Goal: Information Seeking & Learning: Learn about a topic

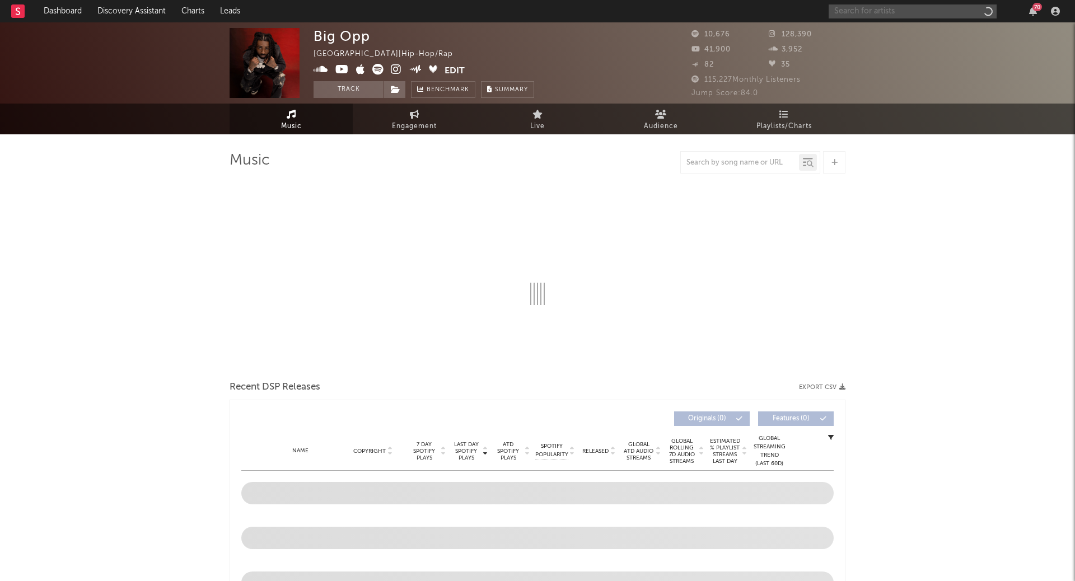
click at [923, 15] on input "text" at bounding box center [913, 11] width 168 height 14
select select "6m"
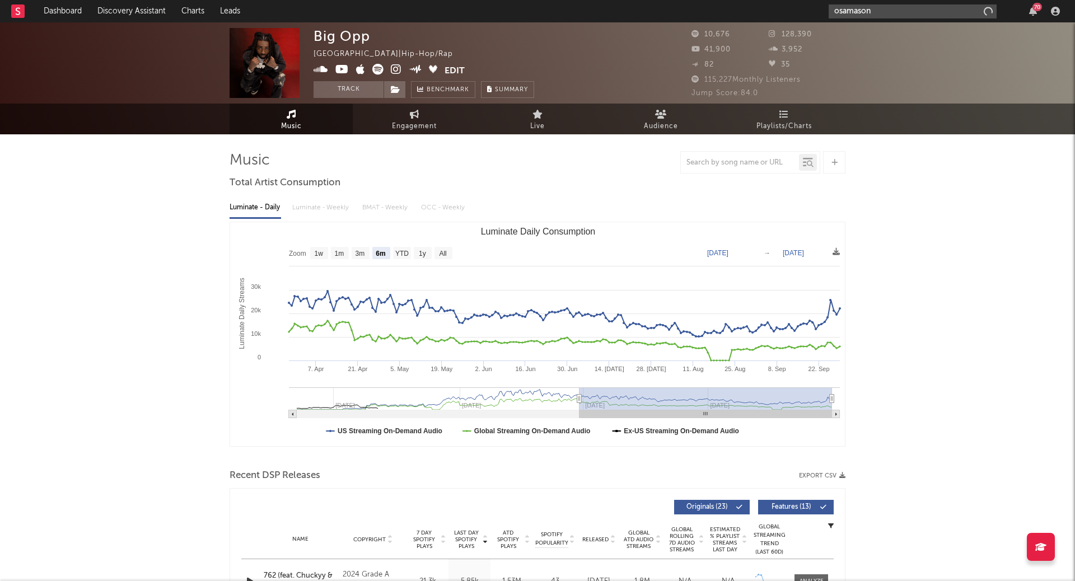
click at [896, 10] on input "osamason" at bounding box center [913, 11] width 168 height 14
type input "osamason"
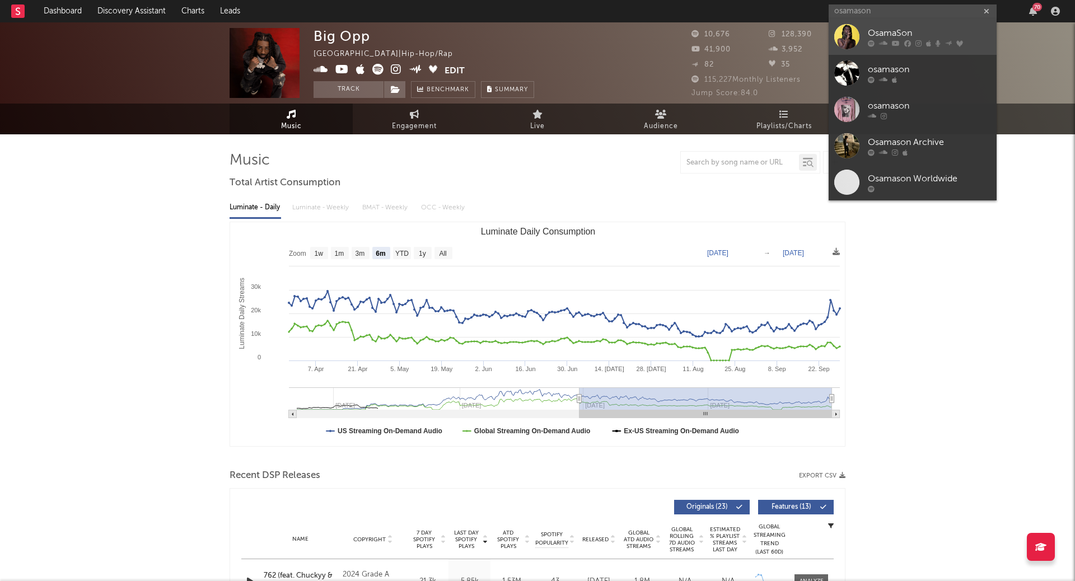
click at [905, 30] on div "OsamaSon" at bounding box center [929, 33] width 123 height 13
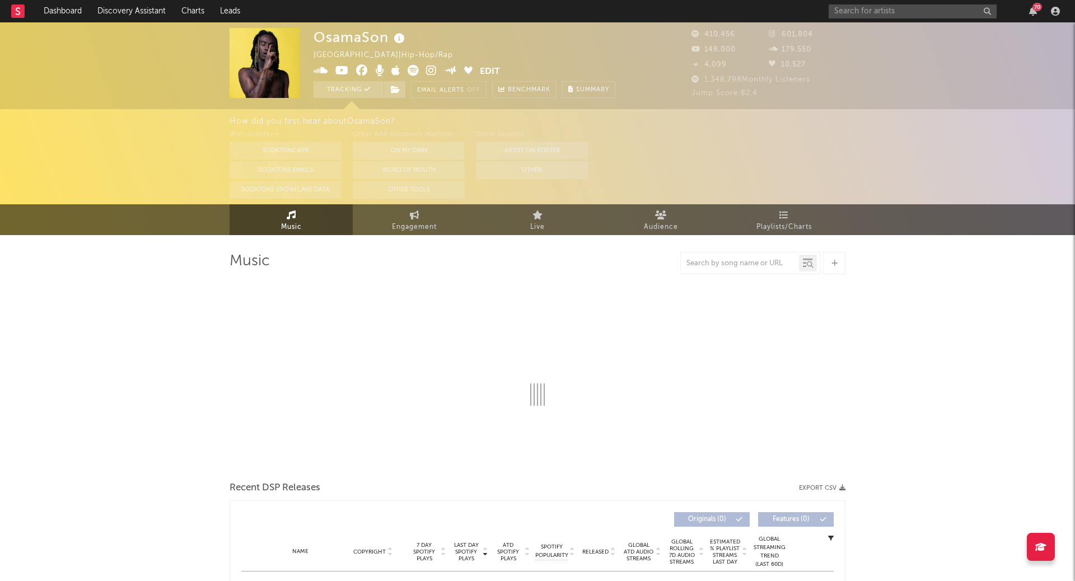
select select "6m"
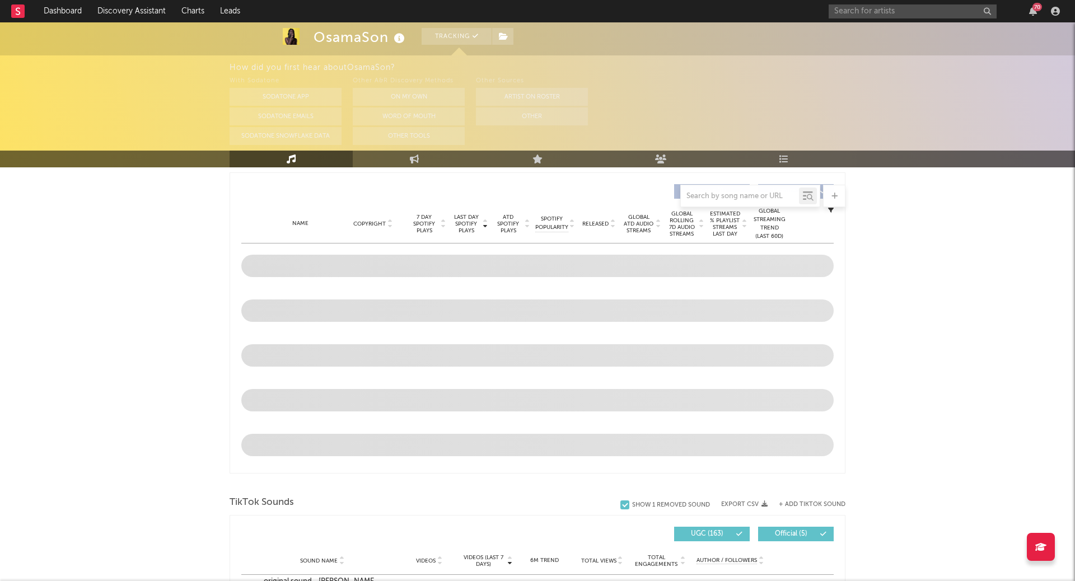
scroll to position [420, 0]
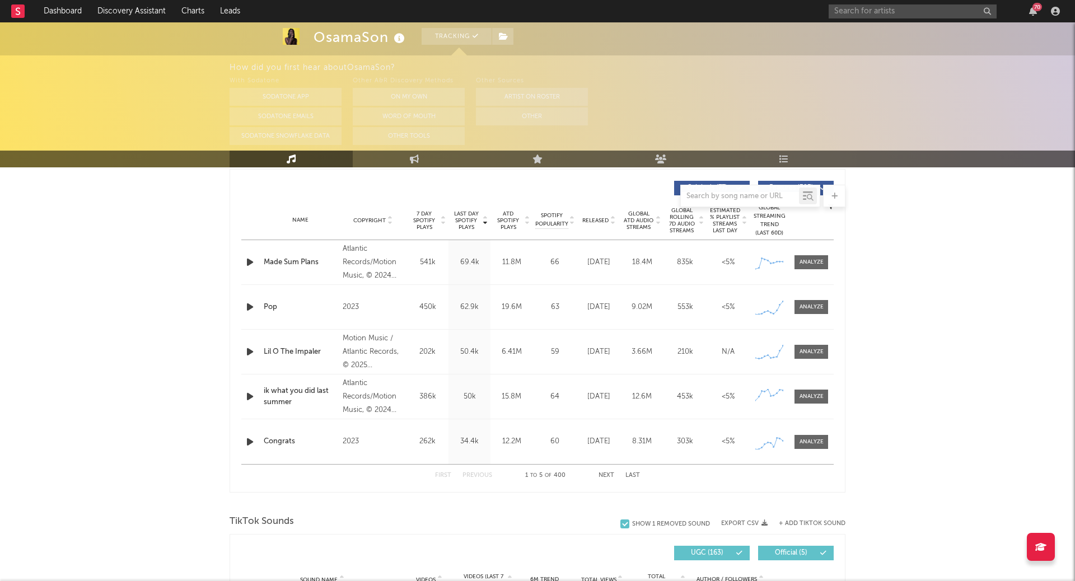
click at [441, 222] on icon at bounding box center [443, 223] width 6 height 4
click at [605, 473] on button "Next" at bounding box center [606, 476] width 16 height 6
click at [602, 473] on button "Next" at bounding box center [606, 476] width 16 height 6
click at [440, 473] on button "First" at bounding box center [443, 476] width 16 height 6
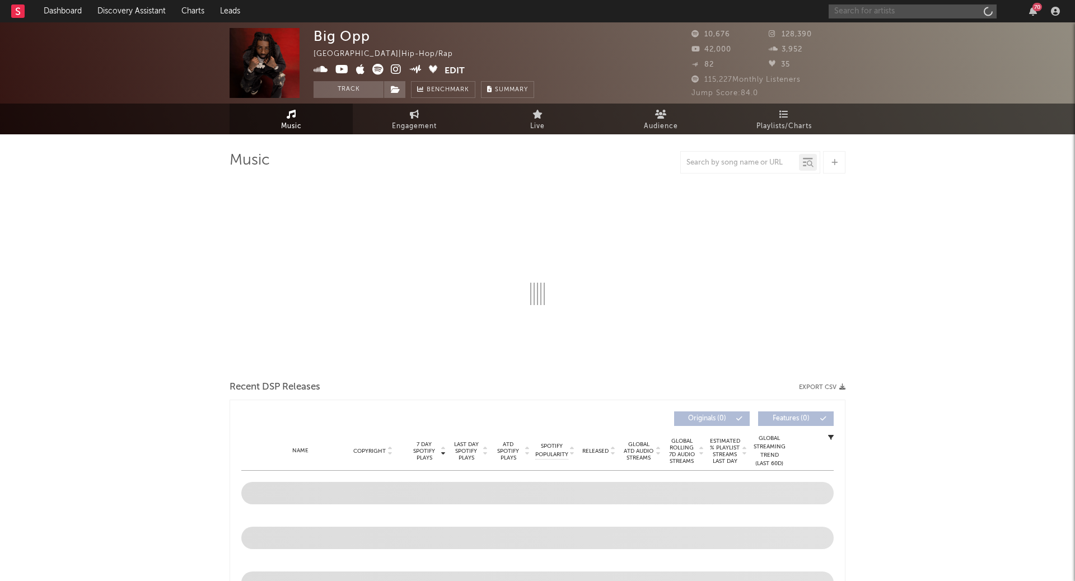
click at [933, 15] on input "text" at bounding box center [913, 11] width 168 height 14
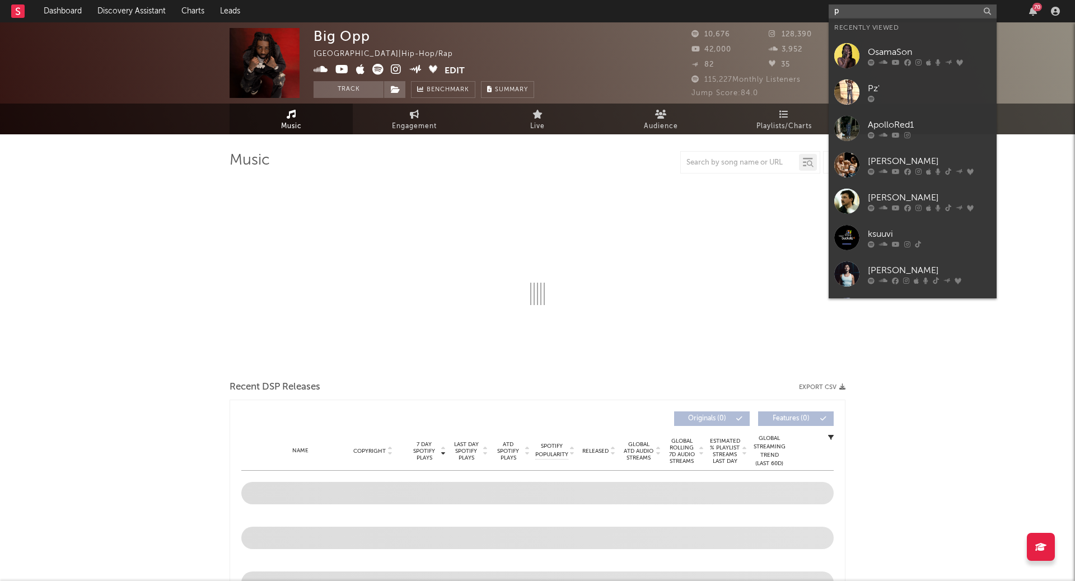
type input "pl"
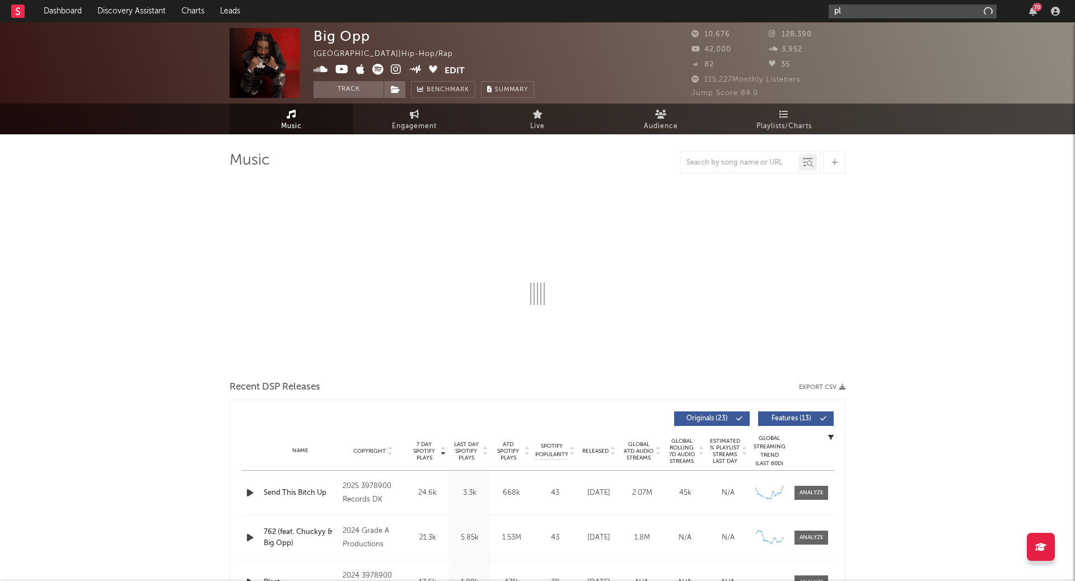
select select "6m"
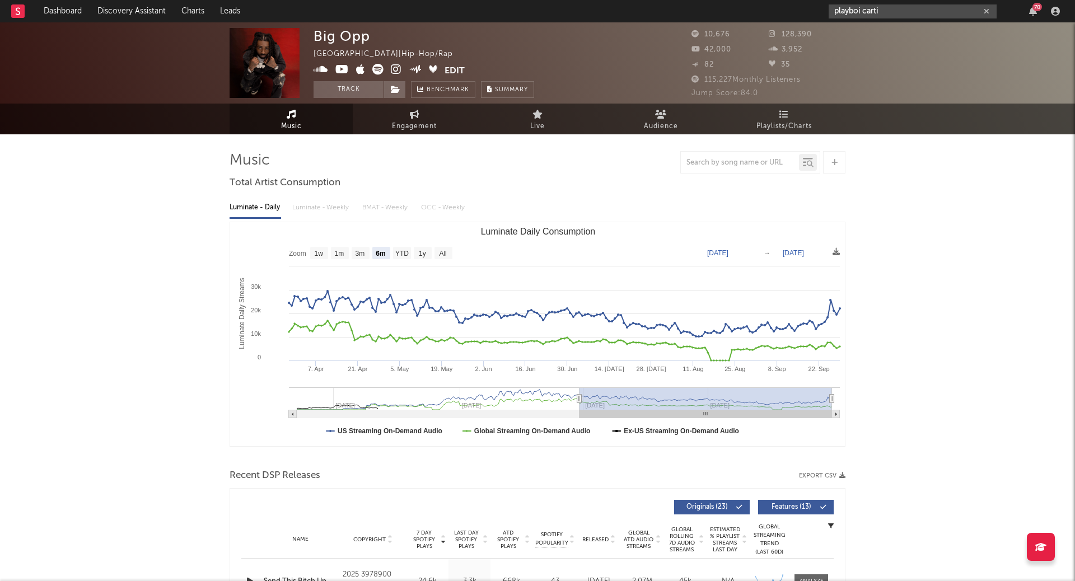
click at [894, 10] on input "playboi carti" at bounding box center [913, 11] width 168 height 14
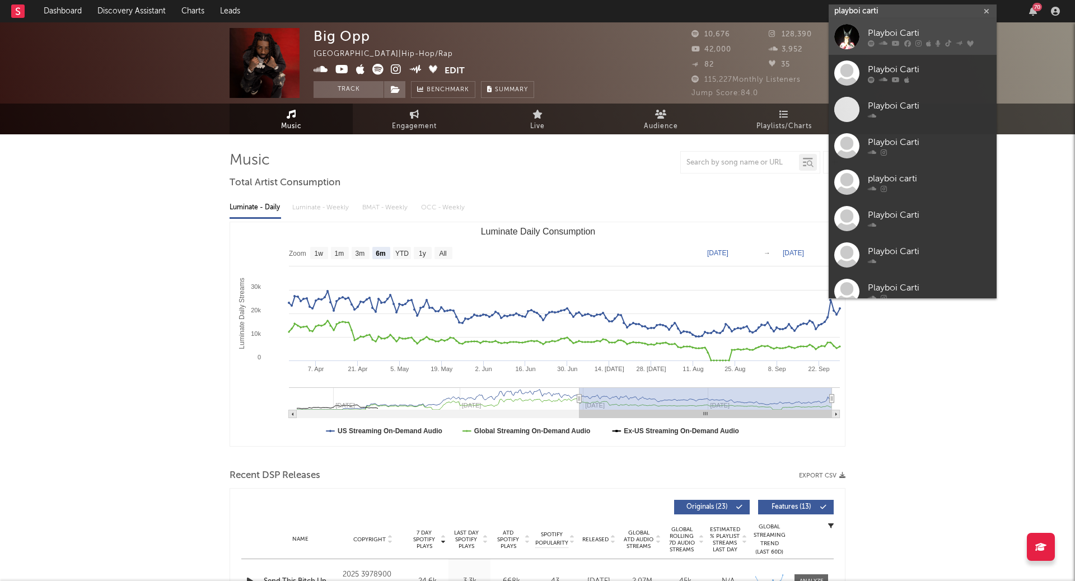
type input "playboi carti"
click at [903, 26] on link "Playboi Carti" at bounding box center [913, 36] width 168 height 36
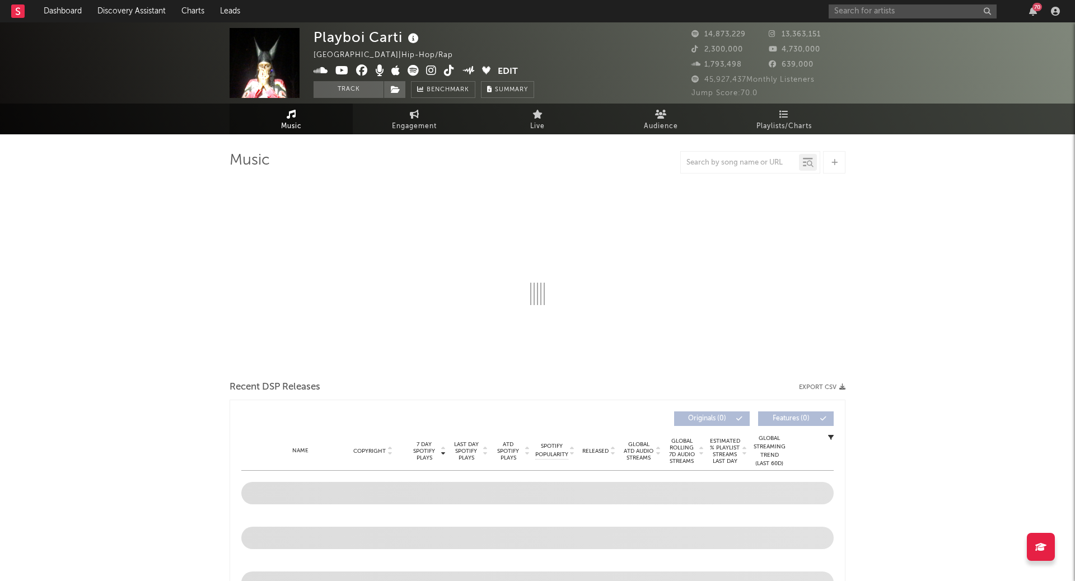
select select "6m"
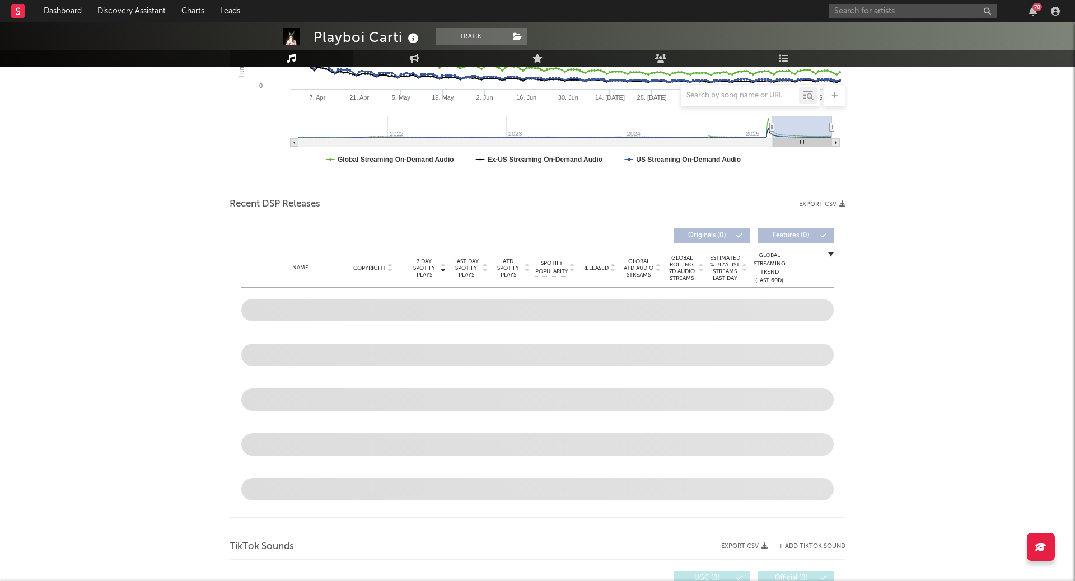
scroll to position [427, 0]
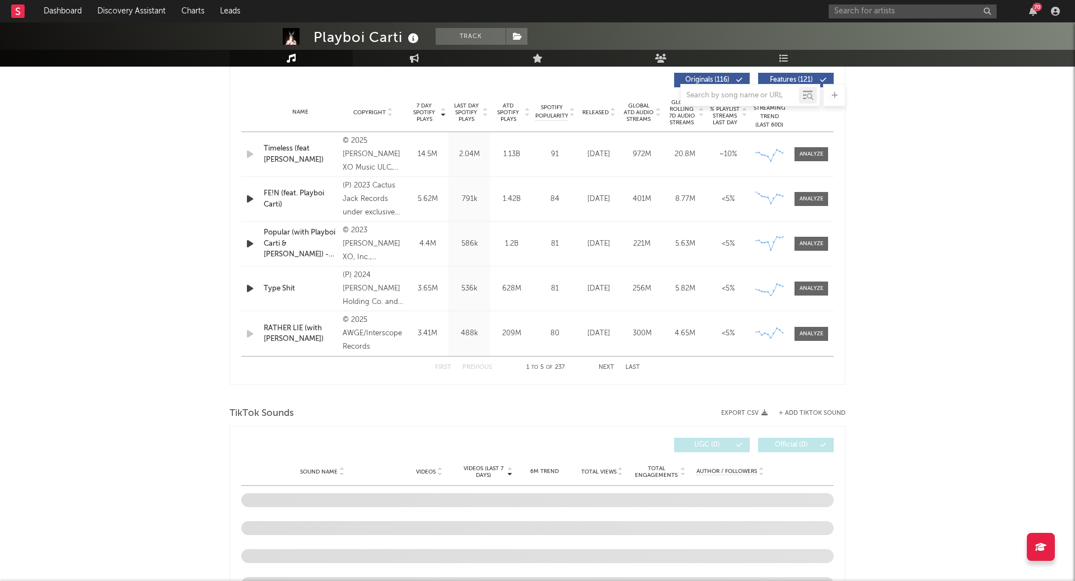
click at [604, 366] on button "Next" at bounding box center [606, 367] width 16 height 6
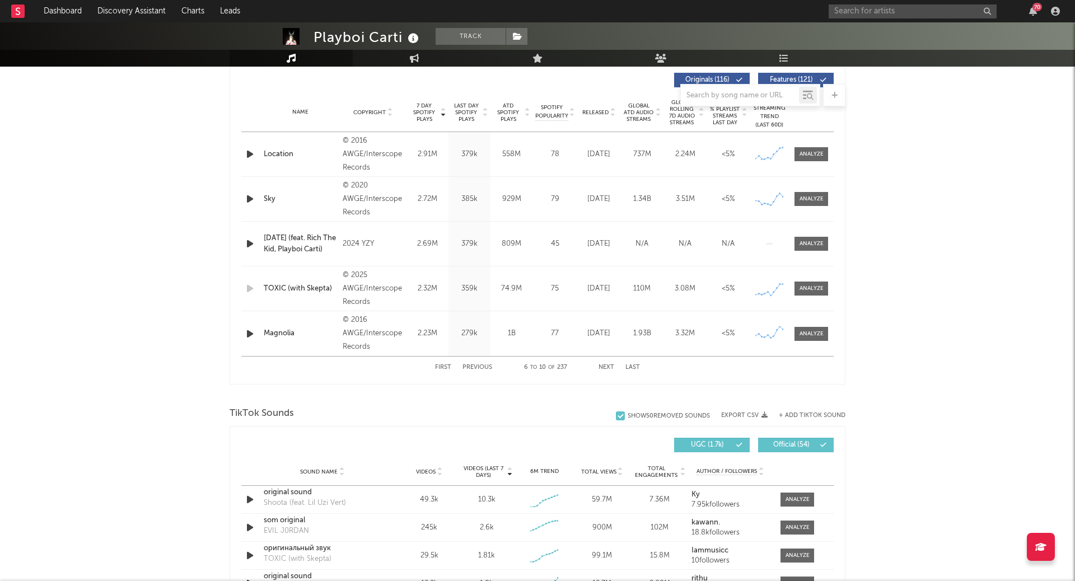
click at [604, 365] on button "Next" at bounding box center [606, 367] width 16 height 6
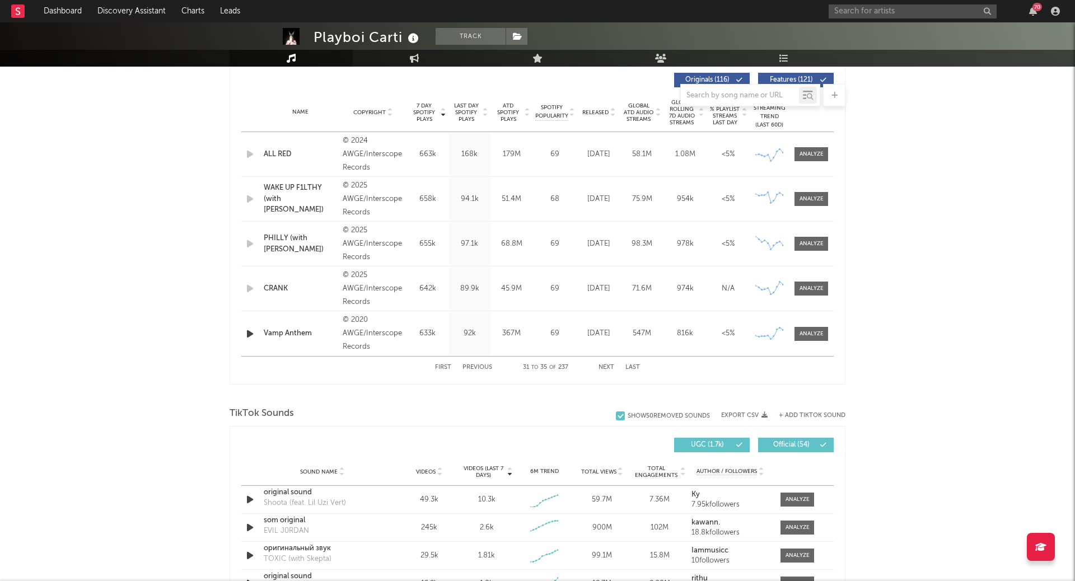
click at [604, 365] on button "Next" at bounding box center [606, 367] width 16 height 6
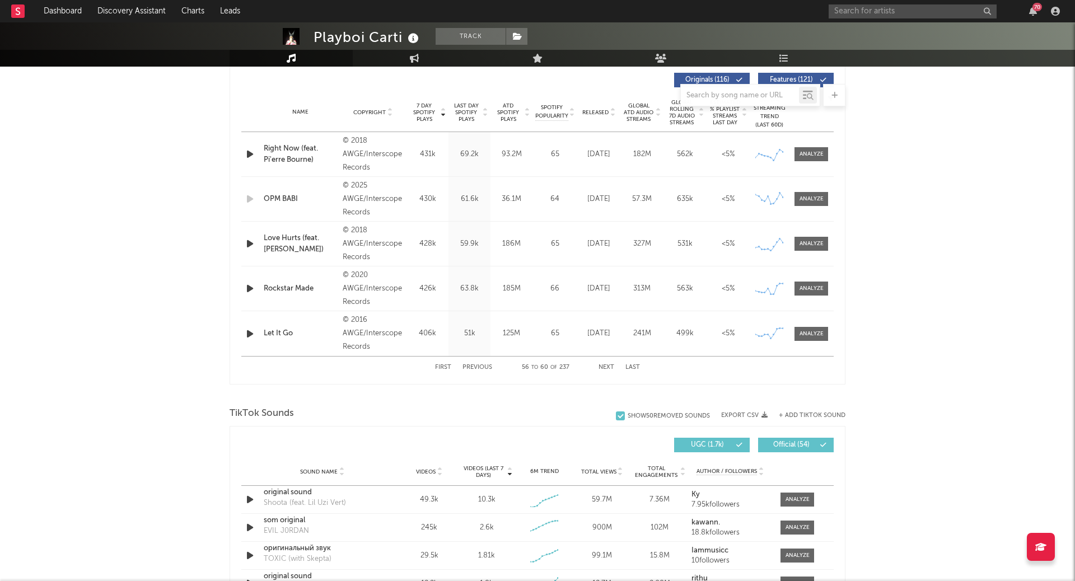
click at [604, 365] on button "Next" at bounding box center [606, 367] width 16 height 6
drag, startPoint x: 441, startPoint y: 284, endPoint x: 397, endPoint y: 284, distance: 43.7
click at [397, 284] on div "Name TWIN TRIM (with [PERSON_NAME]) Copyright © 2025 AWGE/Interscope Records La…" at bounding box center [537, 288] width 592 height 44
click at [441, 284] on div "317k" at bounding box center [427, 288] width 36 height 11
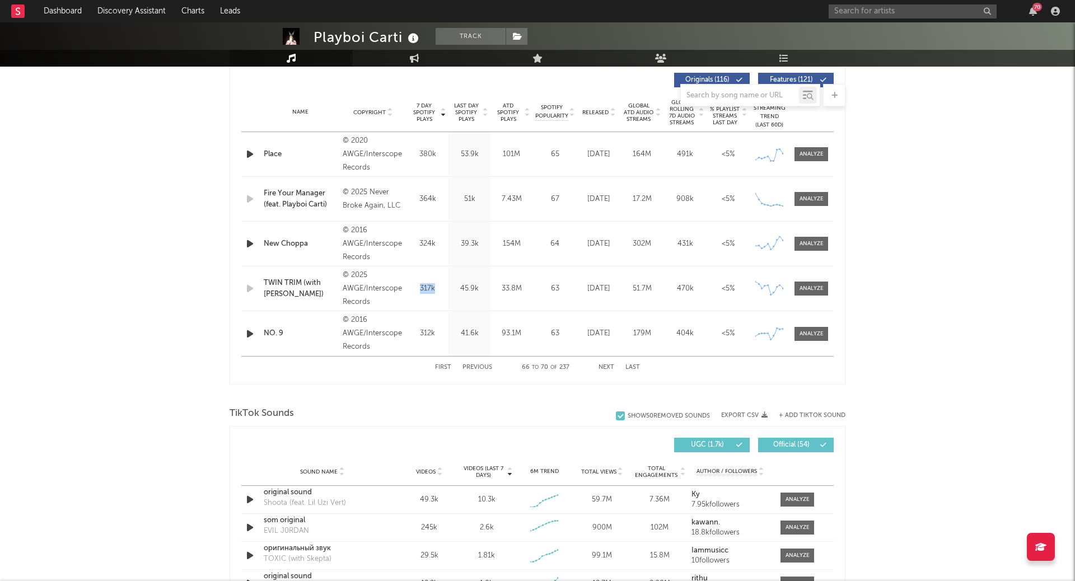
drag, startPoint x: 436, startPoint y: 286, endPoint x: 419, endPoint y: 286, distance: 16.8
click at [419, 286] on div "317k" at bounding box center [427, 288] width 36 height 11
copy div "317k"
click at [291, 281] on div "TWIN TRIM (with [PERSON_NAME])" at bounding box center [300, 289] width 73 height 22
click at [808, 288] on div at bounding box center [811, 288] width 24 height 8
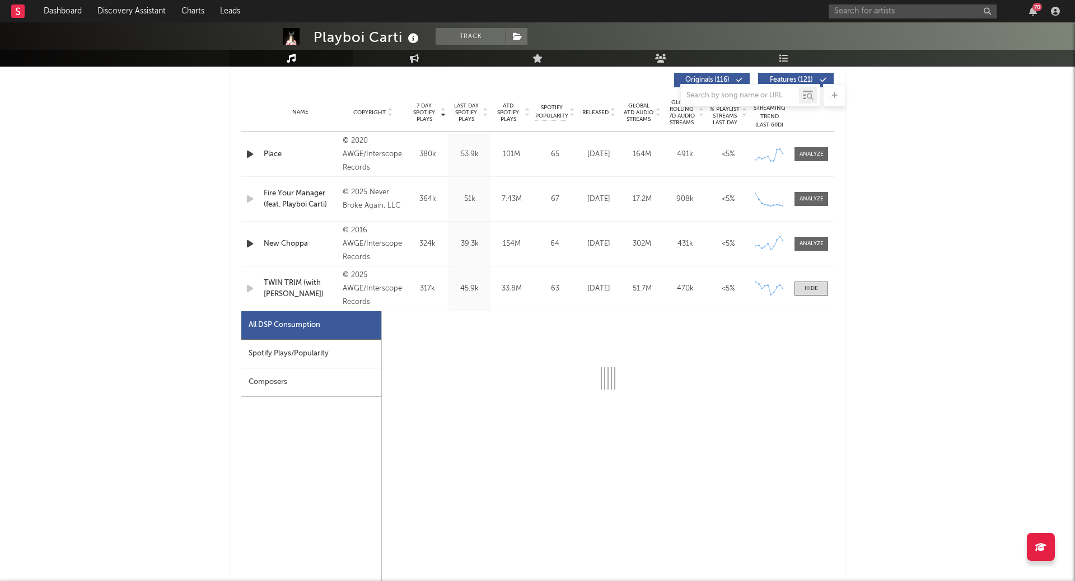
select select "6m"
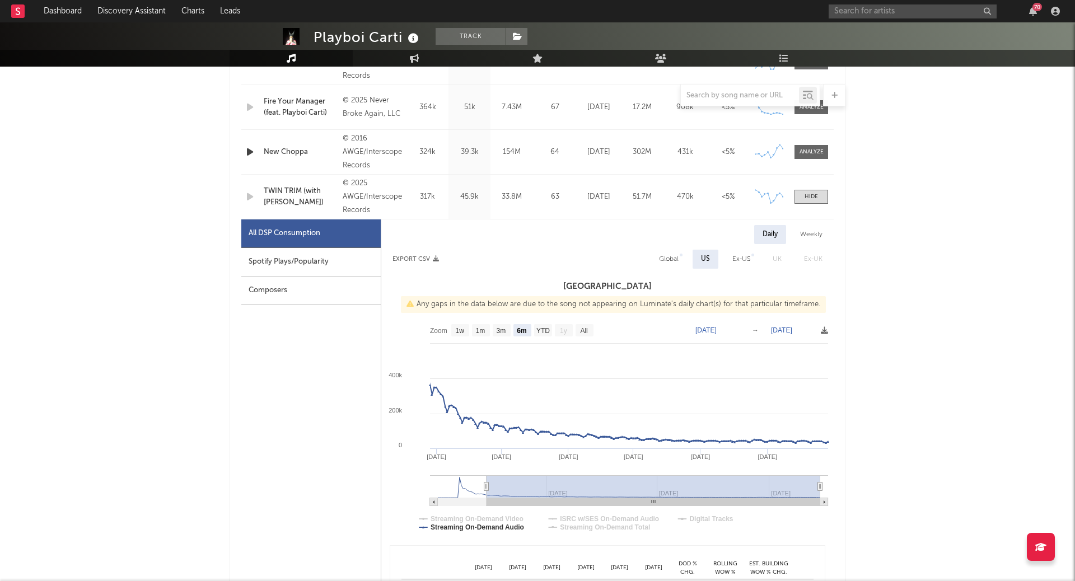
scroll to position [554, 0]
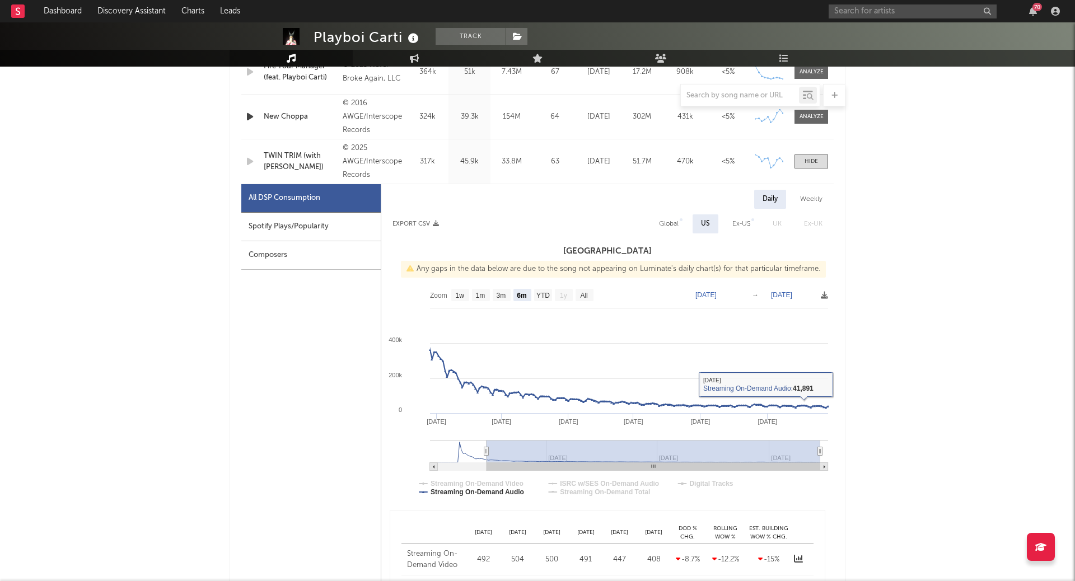
click at [809, 203] on div "Weekly" at bounding box center [811, 199] width 39 height 19
select select "6m"
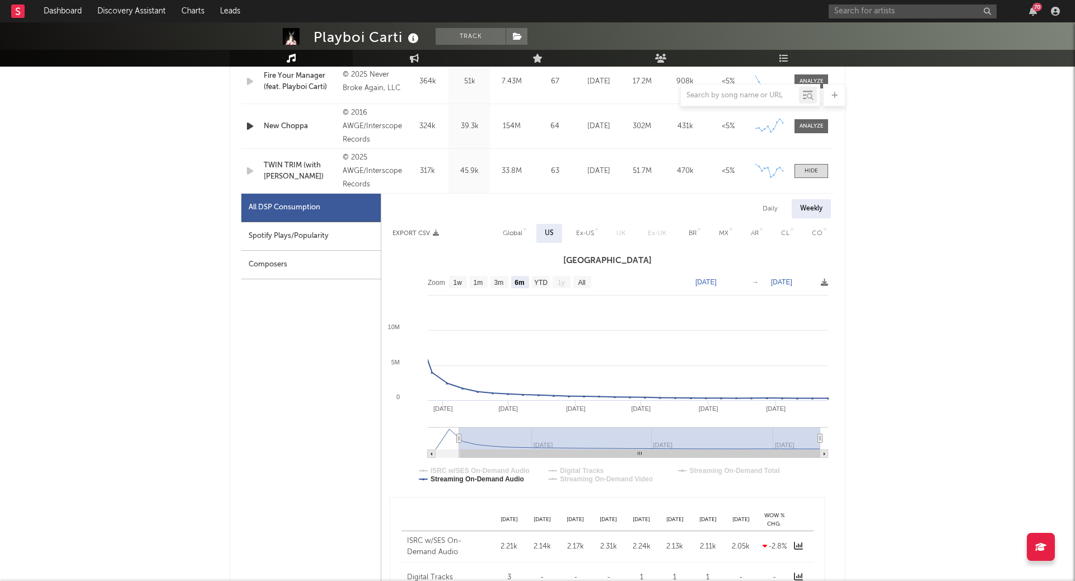
scroll to position [557, 0]
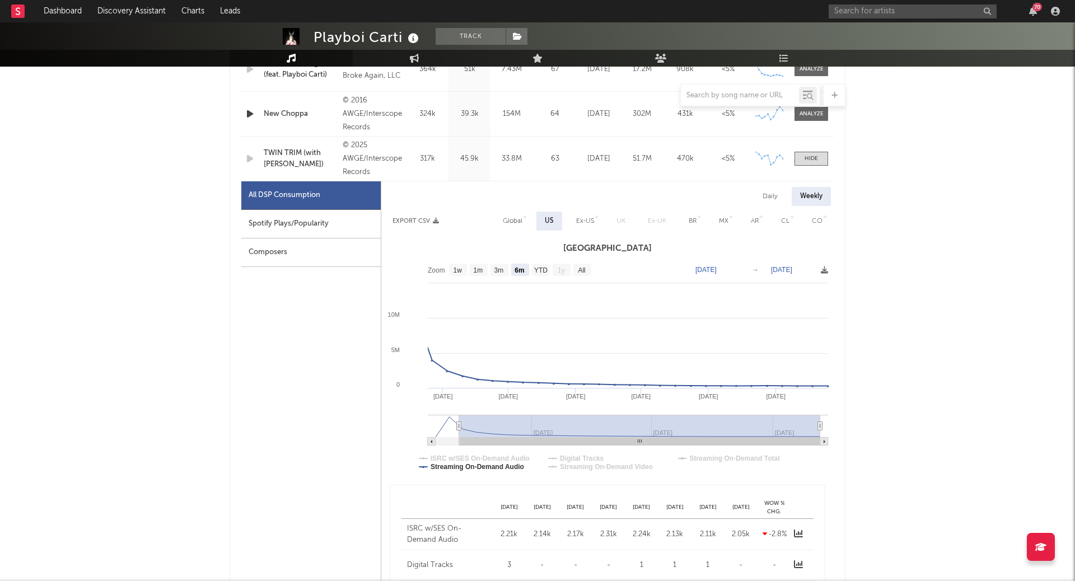
click at [283, 225] on div "Spotify Plays/Popularity" at bounding box center [310, 224] width 139 height 29
select select "6m"
select select "1w"
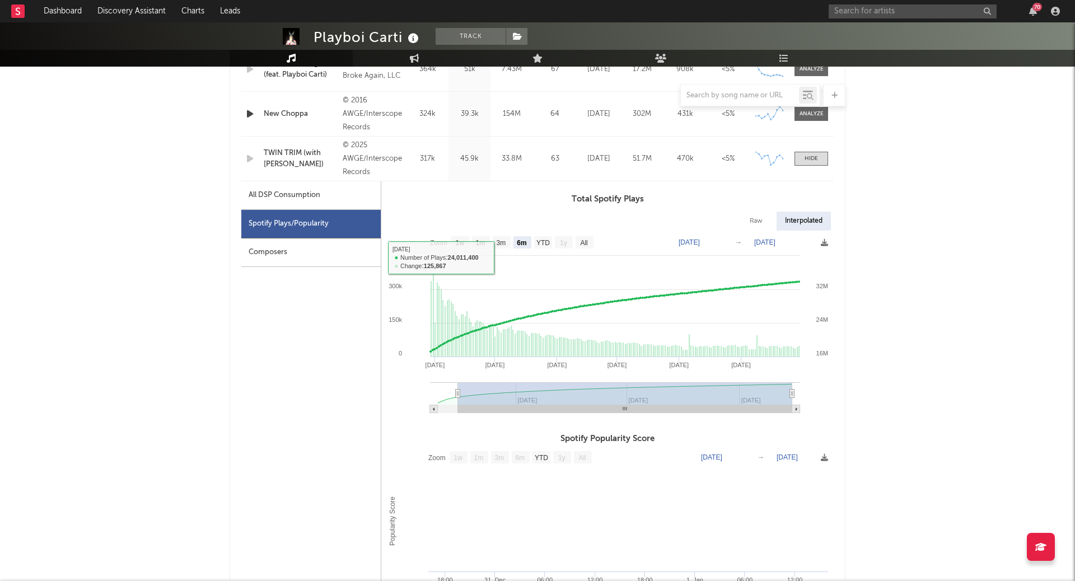
click at [288, 195] on div "All DSP Consumption" at bounding box center [285, 195] width 72 height 13
select select "6m"
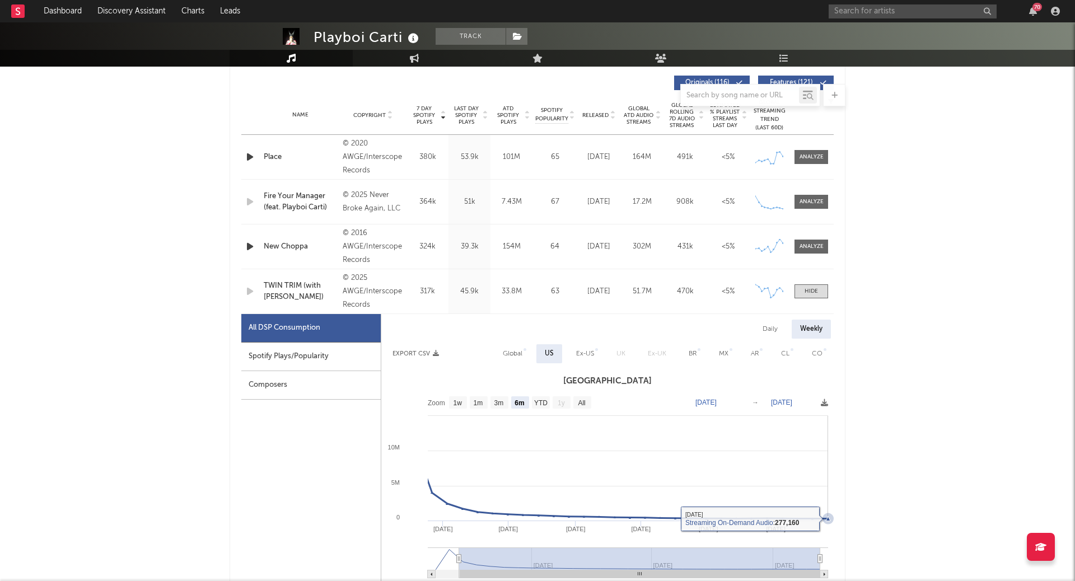
scroll to position [450, 0]
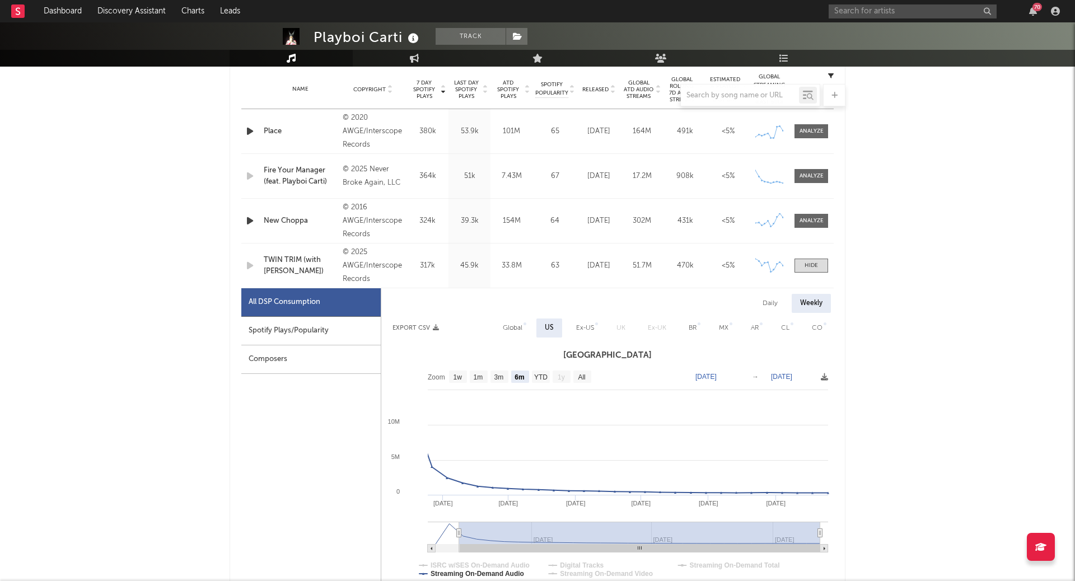
click at [511, 324] on div "Global" at bounding box center [513, 327] width 20 height 13
select select "6m"
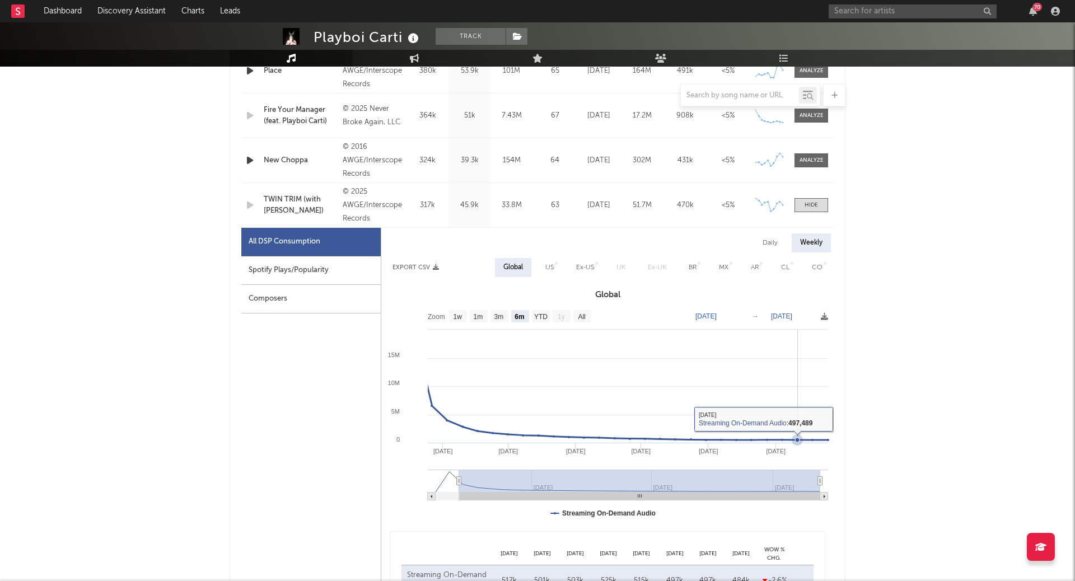
scroll to position [529, 0]
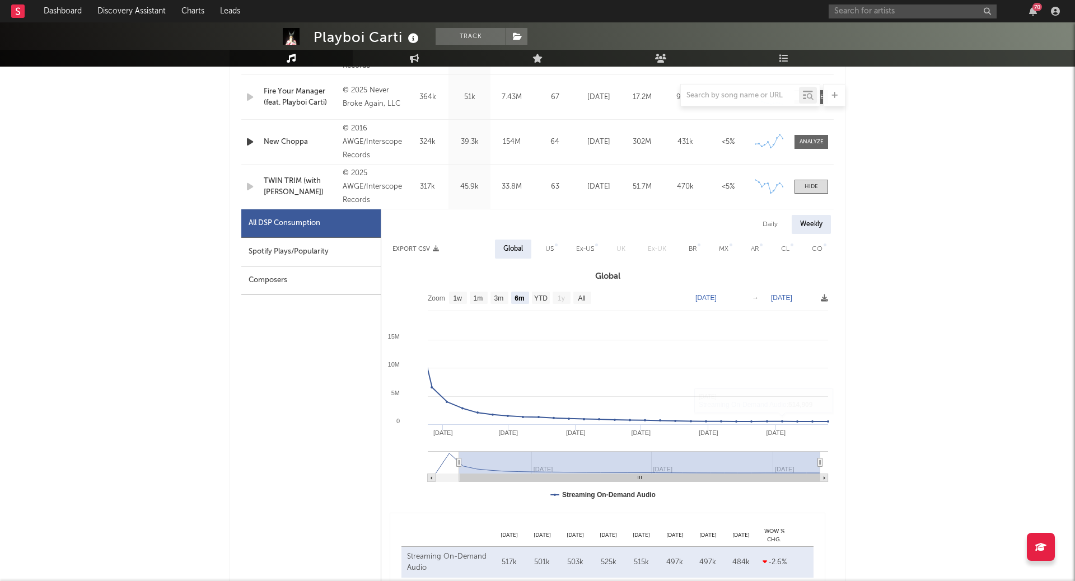
click at [579, 240] on div "Ex-US" at bounding box center [585, 249] width 35 height 19
select select "6m"
click at [547, 247] on div "US" at bounding box center [548, 248] width 8 height 13
select select "6m"
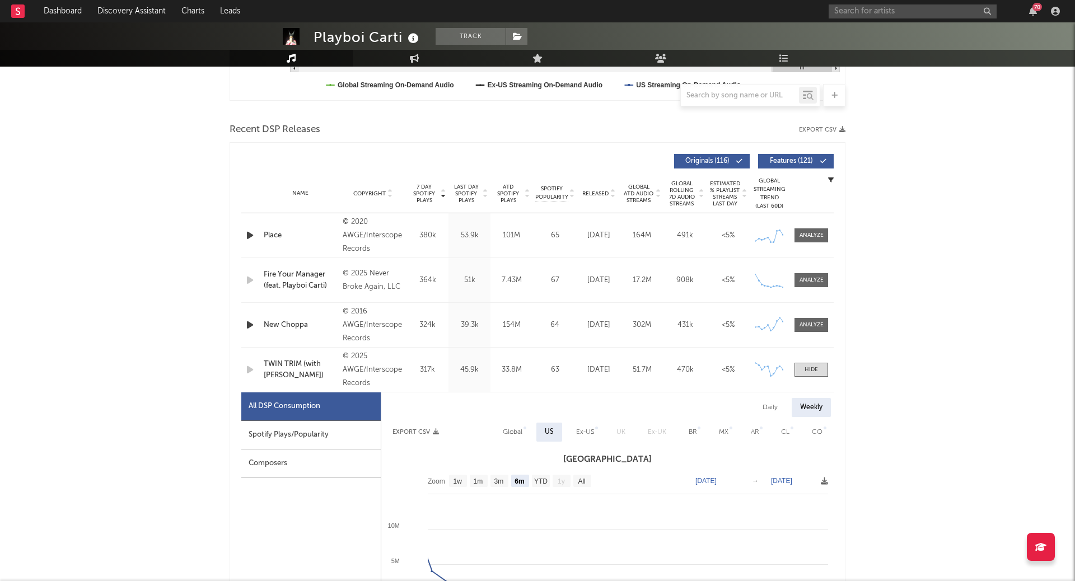
scroll to position [325, 0]
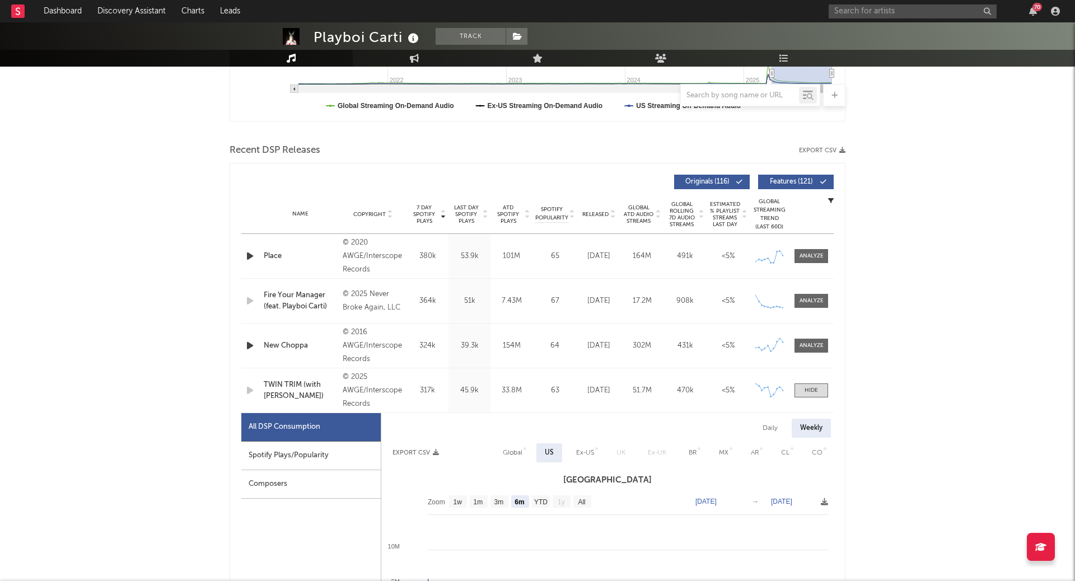
click at [331, 485] on div "Composers" at bounding box center [310, 484] width 139 height 29
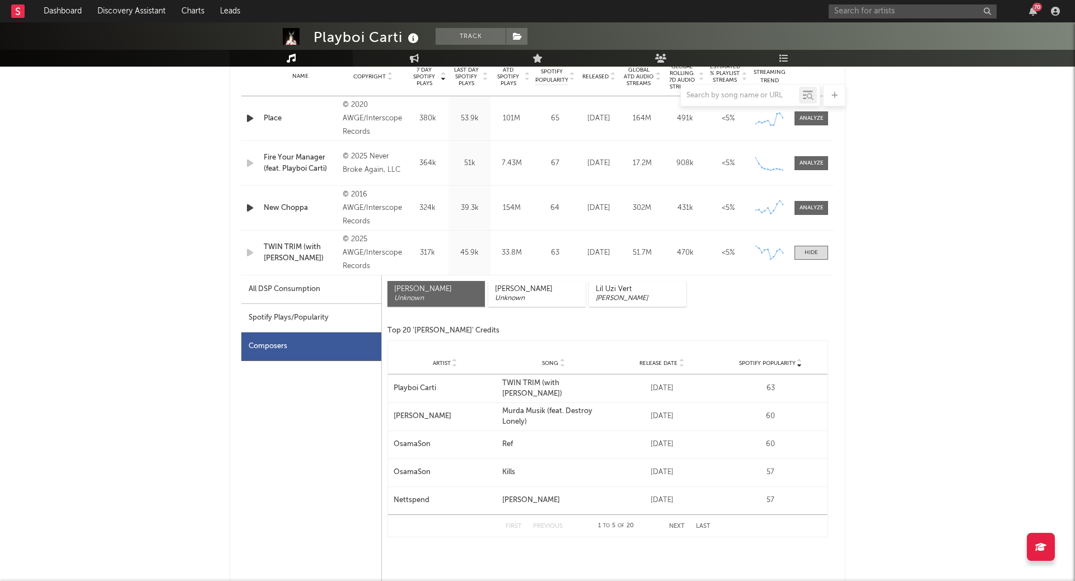
scroll to position [464, 0]
click at [676, 361] on span "Release Date" at bounding box center [658, 362] width 38 height 7
click at [679, 359] on icon at bounding box center [682, 360] width 6 height 4
click at [680, 363] on icon at bounding box center [682, 365] width 6 height 4
click at [680, 358] on icon at bounding box center [682, 360] width 6 height 4
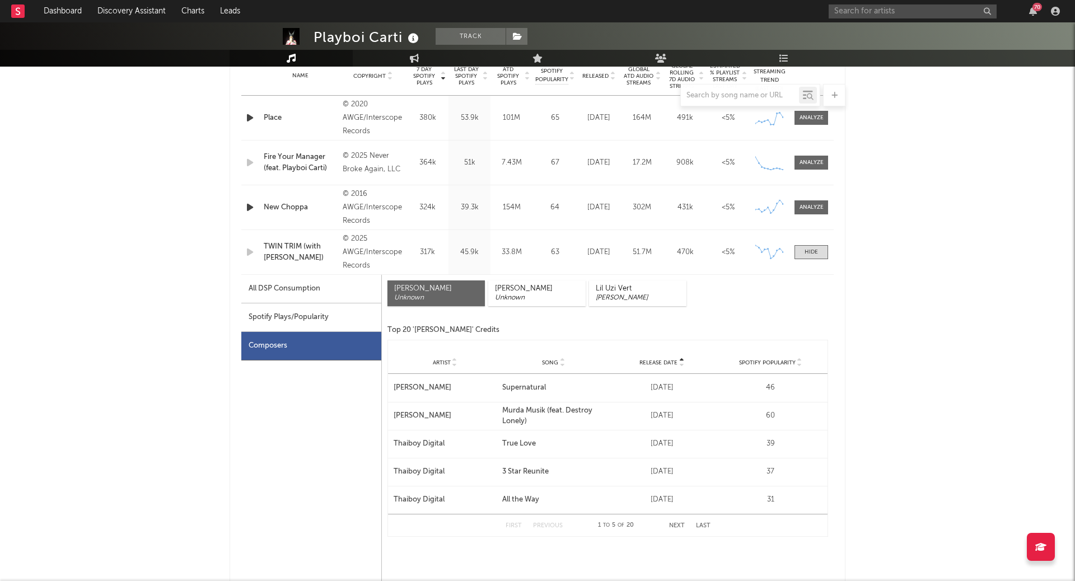
click at [680, 358] on icon at bounding box center [682, 360] width 6 height 4
click at [671, 523] on button "Next" at bounding box center [677, 526] width 16 height 6
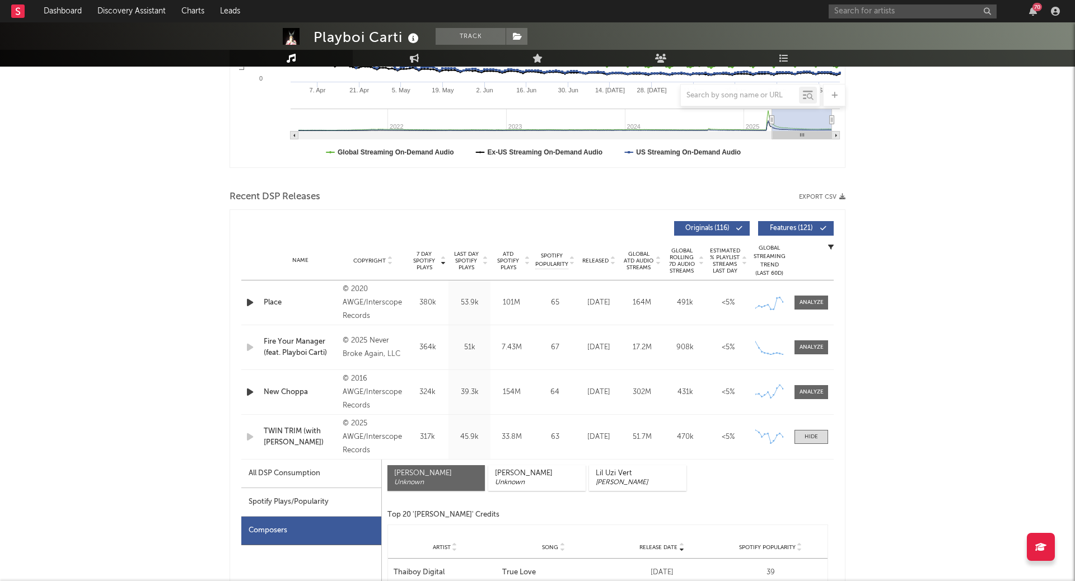
scroll to position [270, 0]
